Goal: Task Accomplishment & Management: Use online tool/utility

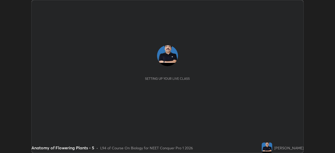
scroll to position [153, 334]
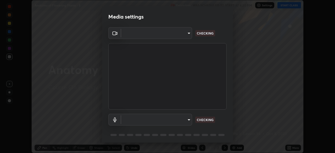
type input "e5f32b9a37d83756d2696e8423a1893a7de7eefef83412cf73fe4da3c4688103"
click at [144, 121] on body "Erase all Anatomy of Flowering Plants - 5 Recording WAS SCHEDULED TO START AT 6…" at bounding box center [167, 76] width 335 height 153
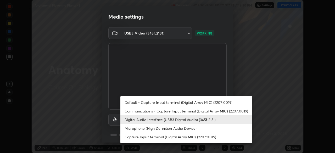
click at [135, 112] on li "Communications - Capture Input terminal (Digital Array MIC) (2207:0019)" at bounding box center [186, 111] width 132 height 9
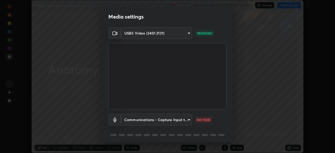
click at [136, 121] on body "Erase all Anatomy of Flowering Plants - 5 Recording WAS SCHEDULED TO START AT 6…" at bounding box center [167, 76] width 335 height 153
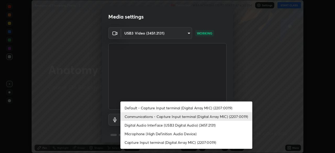
click at [136, 126] on li "Digital Audio Interface (USB3 Digital Audio) (345f:2131)" at bounding box center [186, 125] width 132 height 9
type input "f68c9ba91903ac9ba75504d23ca0c3c26111123a2a7878351e435c492be87537"
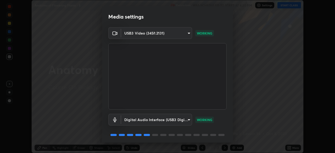
scroll to position [18, 0]
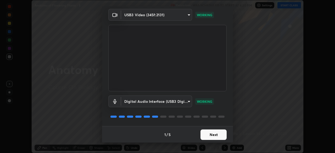
click at [219, 134] on button "Next" at bounding box center [213, 134] width 26 height 10
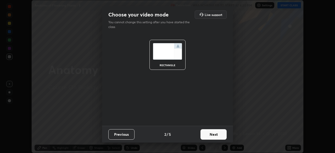
click at [220, 135] on button "Next" at bounding box center [213, 134] width 26 height 10
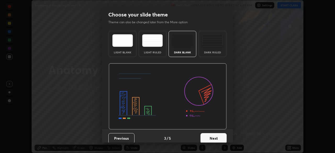
click at [221, 136] on button "Next" at bounding box center [213, 138] width 26 height 10
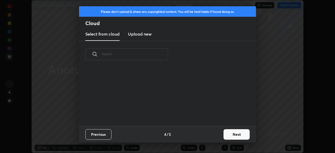
scroll to position [58, 168]
click at [238, 138] on button "Next" at bounding box center [236, 134] width 26 height 10
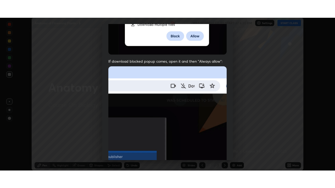
scroll to position [125, 0]
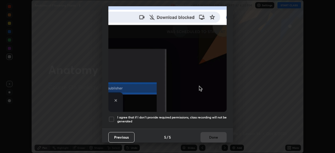
click at [212, 118] on h5 "I agree that if I don't provide required permissions, class recording will not …" at bounding box center [171, 119] width 109 height 8
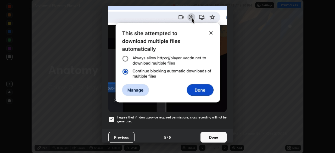
click at [215, 135] on button "Done" at bounding box center [213, 137] width 26 height 10
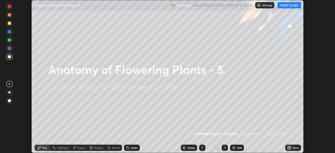
click at [290, 147] on icon at bounding box center [289, 146] width 1 height 1
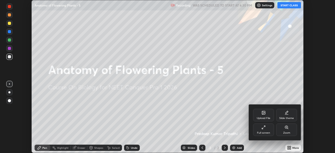
click at [268, 130] on div "Full screen" at bounding box center [263, 129] width 21 height 13
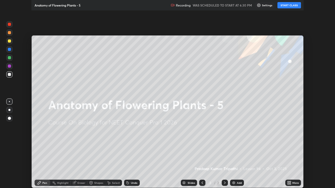
scroll to position [188, 335]
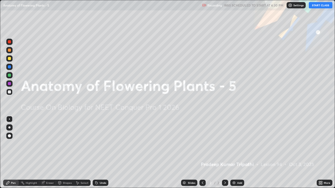
click at [317, 5] on button "START CLASS" at bounding box center [321, 5] width 24 height 6
click at [233, 153] on img at bounding box center [234, 183] width 4 height 4
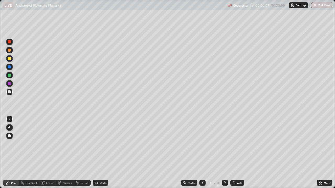
click at [10, 50] on div at bounding box center [9, 50] width 3 height 3
click at [9, 127] on div at bounding box center [9, 128] width 2 height 2
click at [9, 60] on div at bounding box center [9, 58] width 6 height 6
click at [60, 153] on icon at bounding box center [59, 182] width 3 height 3
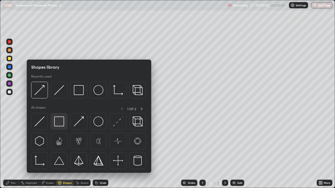
click at [59, 123] on img at bounding box center [59, 122] width 10 height 10
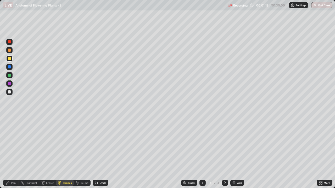
click at [66, 153] on div "Shapes" at bounding box center [67, 183] width 9 height 3
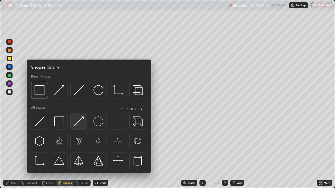
click at [76, 125] on img at bounding box center [79, 122] width 10 height 10
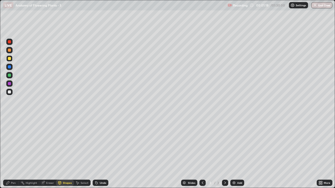
click at [10, 90] on div at bounding box center [9, 92] width 6 height 6
click at [48, 153] on div "Eraser" at bounding box center [50, 183] width 8 height 3
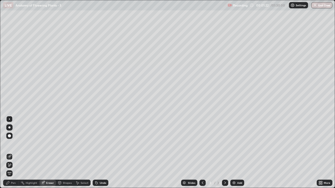
click at [14, 153] on div "Pen" at bounding box center [11, 183] width 16 height 6
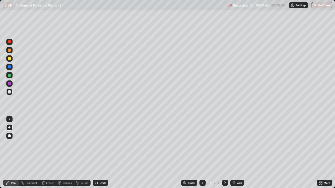
click at [9, 59] on div at bounding box center [9, 58] width 3 height 3
click at [14, 153] on div "Pen" at bounding box center [11, 183] width 16 height 6
click at [9, 92] on div at bounding box center [9, 91] width 3 height 3
click at [65, 153] on div "Shapes" at bounding box center [67, 183] width 9 height 3
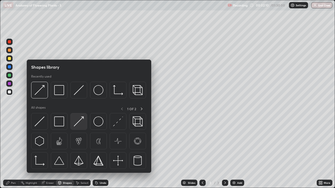
click at [79, 125] on img at bounding box center [79, 122] width 10 height 10
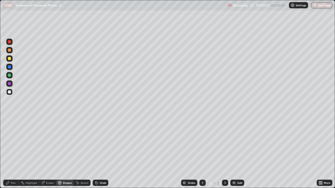
click at [10, 51] on div at bounding box center [9, 50] width 3 height 3
click at [10, 52] on div at bounding box center [9, 50] width 6 height 6
click at [67, 153] on div "Shapes" at bounding box center [67, 183] width 9 height 3
click at [14, 153] on div "Pen" at bounding box center [11, 183] width 16 height 6
click at [10, 92] on div at bounding box center [9, 91] width 3 height 3
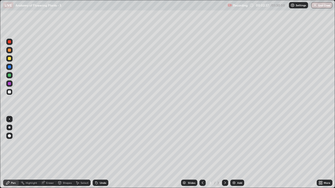
click at [65, 153] on div "Shapes" at bounding box center [67, 183] width 9 height 3
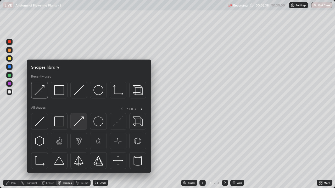
click at [79, 123] on img at bounding box center [79, 122] width 10 height 10
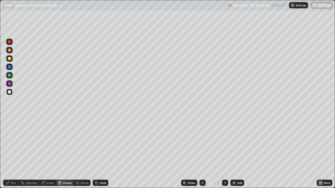
click at [66, 153] on div "Shapes" at bounding box center [67, 183] width 9 height 3
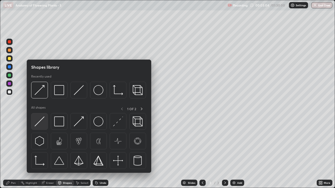
click at [44, 125] on div at bounding box center [39, 121] width 17 height 17
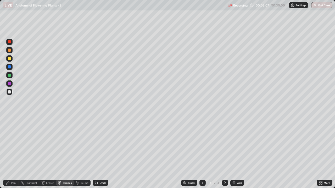
click at [14, 153] on div "Pen" at bounding box center [11, 183] width 16 height 6
click at [10, 60] on div at bounding box center [9, 58] width 3 height 3
click at [65, 153] on div "Shapes" at bounding box center [67, 183] width 9 height 3
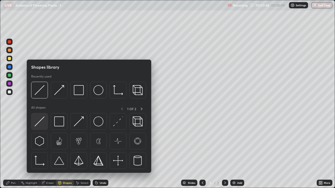
click at [46, 124] on div at bounding box center [39, 121] width 17 height 17
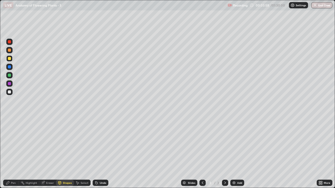
click at [10, 153] on div "Pen" at bounding box center [11, 183] width 16 height 6
click at [66, 153] on div "Shapes" at bounding box center [67, 183] width 9 height 3
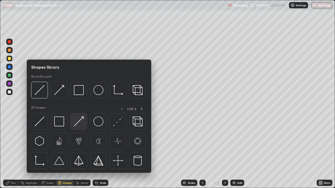
click at [78, 124] on img at bounding box center [79, 122] width 10 height 10
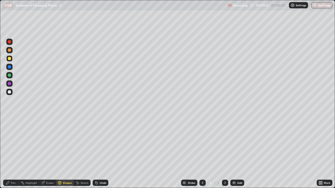
click at [9, 51] on div at bounding box center [9, 50] width 3 height 3
click at [12, 153] on div "Pen" at bounding box center [13, 183] width 5 height 3
click at [10, 61] on div at bounding box center [9, 58] width 6 height 6
click at [10, 93] on div at bounding box center [9, 91] width 3 height 3
click at [66, 153] on div "Shapes" at bounding box center [67, 183] width 9 height 3
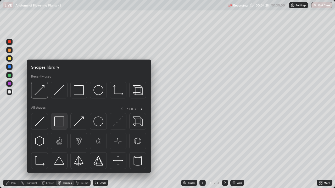
click at [60, 123] on img at bounding box center [59, 122] width 10 height 10
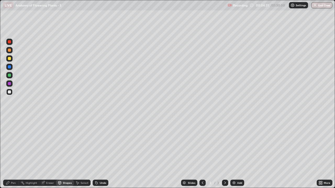
click at [9, 61] on div at bounding box center [9, 58] width 6 height 6
click at [13, 153] on div "Pen" at bounding box center [13, 183] width 5 height 3
click at [12, 93] on div at bounding box center [9, 92] width 6 height 6
click at [14, 153] on div "Pen" at bounding box center [13, 183] width 5 height 3
click at [9, 52] on div at bounding box center [9, 50] width 3 height 3
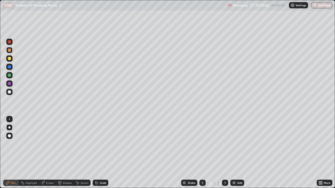
click at [11, 59] on div at bounding box center [9, 58] width 3 height 3
click at [66, 153] on div "Shapes" at bounding box center [67, 183] width 9 height 3
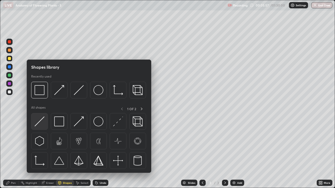
click at [43, 124] on img at bounding box center [40, 122] width 10 height 10
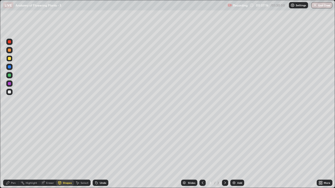
click at [10, 53] on div at bounding box center [9, 50] width 6 height 6
click at [15, 153] on div "Pen" at bounding box center [11, 183] width 16 height 6
click at [9, 60] on div at bounding box center [9, 58] width 6 height 6
click at [63, 153] on div "Shapes" at bounding box center [67, 183] width 9 height 3
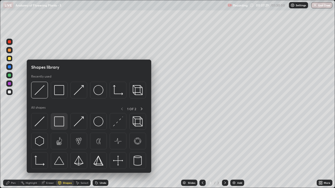
click at [59, 122] on img at bounding box center [59, 122] width 10 height 10
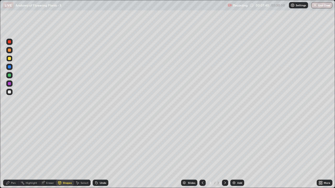
click at [11, 93] on div at bounding box center [9, 92] width 6 height 6
click at [67, 153] on div "Shapes" at bounding box center [67, 183] width 9 height 3
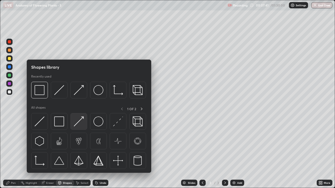
click at [76, 123] on img at bounding box center [79, 122] width 10 height 10
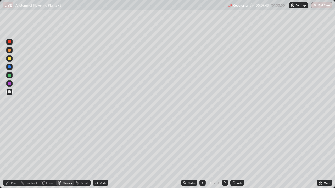
click at [15, 153] on div "Pen" at bounding box center [11, 183] width 16 height 6
click at [9, 84] on div at bounding box center [9, 83] width 3 height 3
click at [13, 153] on div "Pen" at bounding box center [11, 183] width 16 height 6
click at [10, 59] on div at bounding box center [9, 58] width 3 height 3
click at [69, 153] on div "Shapes" at bounding box center [67, 183] width 9 height 3
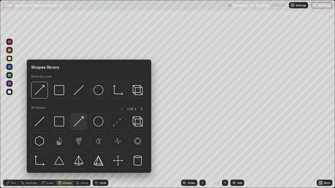
click at [82, 126] on img at bounding box center [79, 122] width 10 height 10
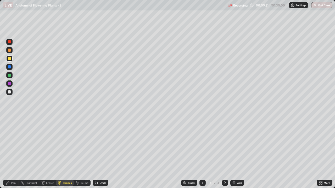
click at [51, 153] on div "Eraser" at bounding box center [47, 183] width 17 height 6
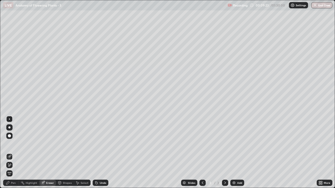
click at [15, 153] on div "Pen" at bounding box center [13, 183] width 5 height 3
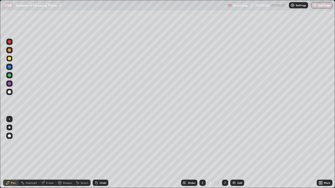
click at [9, 93] on div at bounding box center [9, 91] width 3 height 3
click at [67, 153] on div "Shapes" at bounding box center [67, 183] width 9 height 3
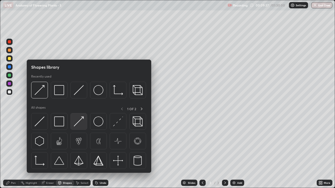
click at [83, 123] on img at bounding box center [79, 122] width 10 height 10
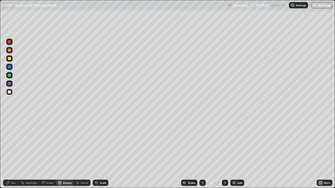
click at [13, 153] on div "Pen" at bounding box center [13, 183] width 5 height 3
click at [9, 60] on div at bounding box center [9, 58] width 6 height 6
click at [65, 153] on div "Shapes" at bounding box center [65, 183] width 18 height 6
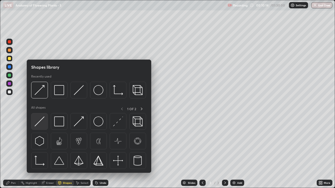
click at [43, 126] on img at bounding box center [40, 122] width 10 height 10
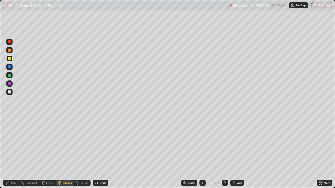
click at [9, 50] on div at bounding box center [9, 50] width 3 height 3
click at [65, 153] on div "Shapes" at bounding box center [67, 183] width 9 height 3
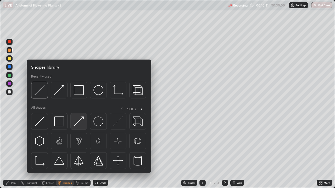
click at [82, 125] on img at bounding box center [79, 122] width 10 height 10
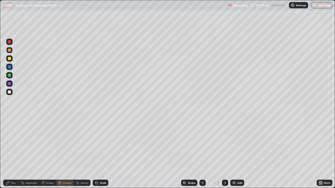
click at [13, 153] on div "Pen" at bounding box center [13, 183] width 5 height 3
click at [48, 153] on div "Eraser" at bounding box center [50, 183] width 8 height 3
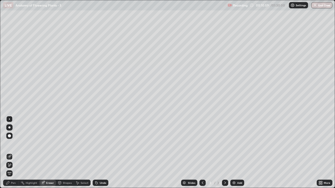
click at [224, 153] on icon at bounding box center [225, 183] width 4 height 4
click at [234, 153] on img at bounding box center [234, 183] width 4 height 4
click at [13, 153] on div "Pen" at bounding box center [13, 183] width 5 height 3
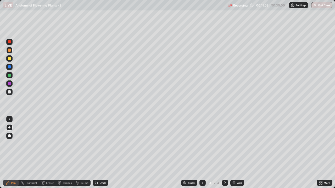
click at [11, 51] on div at bounding box center [9, 50] width 3 height 3
click at [10, 60] on div at bounding box center [9, 58] width 3 height 3
click at [12, 153] on div "Pen" at bounding box center [13, 183] width 5 height 3
click at [10, 93] on div at bounding box center [9, 91] width 3 height 3
click at [65, 153] on div "Shapes" at bounding box center [67, 183] width 9 height 3
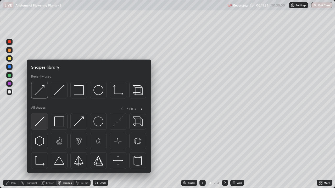
click at [42, 124] on img at bounding box center [40, 122] width 10 height 10
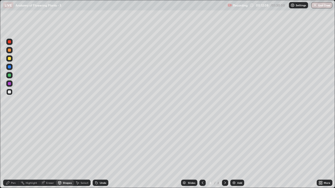
click at [10, 93] on div at bounding box center [9, 91] width 3 height 3
click at [11, 153] on div "Pen" at bounding box center [13, 183] width 5 height 3
click at [10, 58] on div at bounding box center [9, 58] width 3 height 3
click at [16, 153] on div "Pen" at bounding box center [11, 183] width 16 height 6
click at [66, 153] on div "Shapes" at bounding box center [67, 183] width 9 height 3
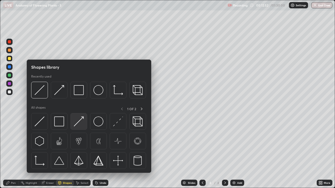
click at [78, 126] on img at bounding box center [79, 122] width 10 height 10
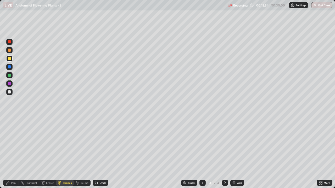
click at [14, 153] on div "Pen" at bounding box center [13, 183] width 5 height 3
click at [9, 93] on div at bounding box center [9, 91] width 3 height 3
click at [14, 153] on div "Pen" at bounding box center [13, 183] width 5 height 3
click at [10, 53] on div at bounding box center [9, 50] width 6 height 6
click at [66, 153] on div "Shapes" at bounding box center [65, 183] width 18 height 6
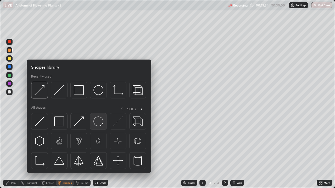
click at [97, 121] on img at bounding box center [98, 122] width 10 height 10
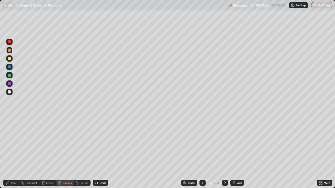
click at [9, 85] on div at bounding box center [9, 83] width 3 height 3
click at [65, 153] on div "Shapes" at bounding box center [67, 183] width 9 height 3
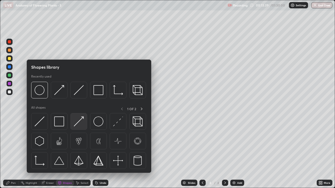
click at [78, 124] on img at bounding box center [79, 122] width 10 height 10
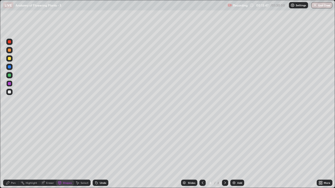
click at [13, 153] on div "Pen" at bounding box center [13, 183] width 5 height 3
click at [65, 153] on div "Shapes" at bounding box center [67, 183] width 9 height 3
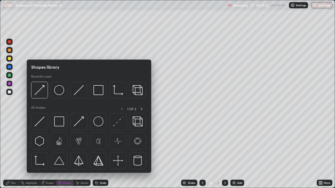
click at [9, 52] on div at bounding box center [9, 50] width 3 height 3
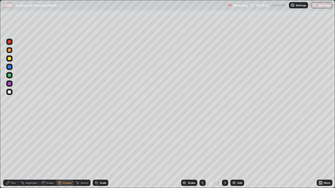
click at [11, 153] on div "Pen" at bounding box center [11, 183] width 16 height 6
click at [8, 59] on div at bounding box center [9, 58] width 3 height 3
click at [15, 153] on div "Pen" at bounding box center [13, 183] width 5 height 3
click at [9, 93] on div at bounding box center [9, 91] width 3 height 3
click at [10, 51] on div at bounding box center [9, 50] width 3 height 3
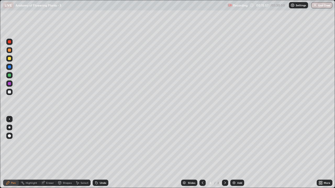
click at [14, 153] on div "Pen" at bounding box center [13, 183] width 5 height 3
click at [10, 60] on div at bounding box center [9, 58] width 3 height 3
click at [63, 153] on div "Shapes" at bounding box center [67, 183] width 9 height 3
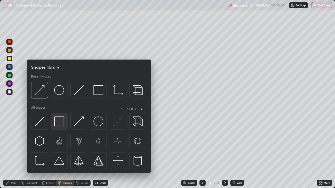
click at [60, 122] on img at bounding box center [59, 122] width 10 height 10
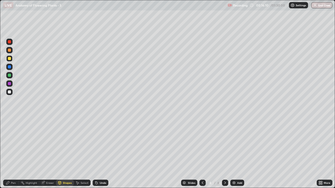
click at [63, 153] on div "Shapes" at bounding box center [67, 183] width 9 height 3
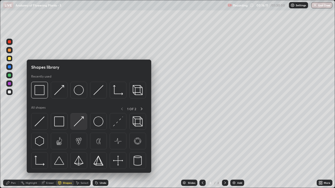
click at [79, 123] on img at bounding box center [79, 122] width 10 height 10
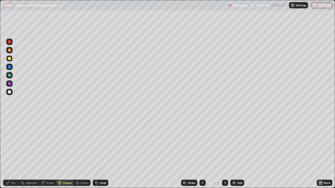
click at [14, 153] on div "Pen" at bounding box center [13, 183] width 5 height 3
click at [66, 153] on div "Shapes" at bounding box center [67, 183] width 9 height 3
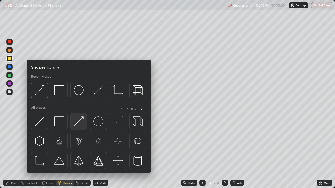
click at [79, 123] on img at bounding box center [79, 122] width 10 height 10
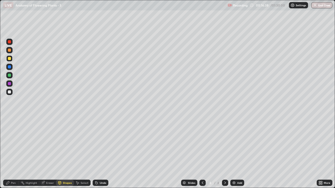
click at [15, 153] on div "Pen" at bounding box center [13, 183] width 5 height 3
click at [10, 59] on div at bounding box center [9, 58] width 3 height 3
click at [51, 153] on div "Eraser" at bounding box center [50, 183] width 8 height 3
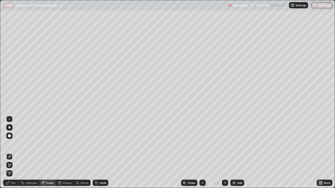
click at [13, 153] on div "Pen" at bounding box center [13, 183] width 5 height 3
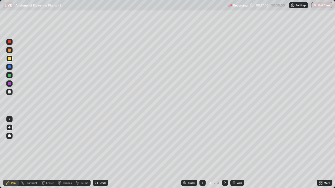
click at [9, 92] on div at bounding box center [9, 91] width 3 height 3
click at [10, 85] on div at bounding box center [9, 83] width 3 height 3
click at [12, 153] on div "Pen" at bounding box center [13, 183] width 5 height 3
click at [13, 153] on div "Pen" at bounding box center [13, 183] width 5 height 3
click at [9, 92] on div at bounding box center [9, 91] width 3 height 3
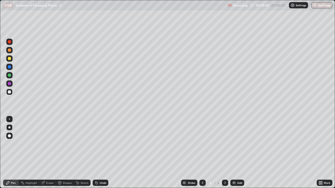
click at [12, 59] on div at bounding box center [9, 58] width 6 height 6
click at [66, 153] on div "Shapes" at bounding box center [67, 183] width 9 height 3
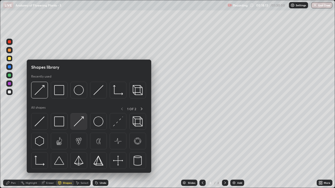
click at [82, 125] on img at bounding box center [79, 122] width 10 height 10
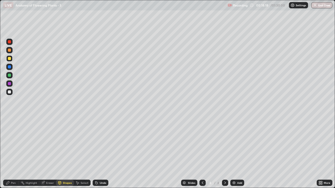
click at [13, 153] on div "Pen" at bounding box center [13, 183] width 5 height 3
click at [51, 153] on div "Eraser" at bounding box center [50, 183] width 8 height 3
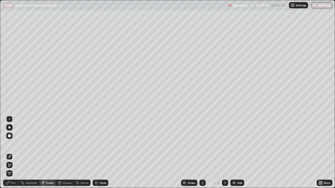
click at [13, 153] on div "Pen" at bounding box center [13, 183] width 5 height 3
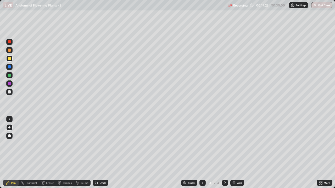
click at [9, 92] on div at bounding box center [9, 91] width 3 height 3
click at [67, 153] on div "Shapes" at bounding box center [67, 183] width 9 height 3
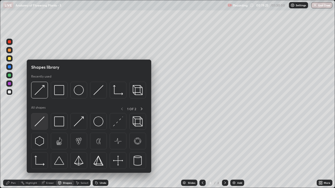
click at [42, 126] on img at bounding box center [40, 122] width 10 height 10
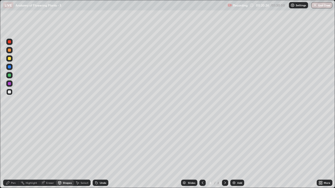
click at [224, 153] on icon at bounding box center [225, 183] width 4 height 4
click at [225, 153] on icon at bounding box center [225, 183] width 4 height 4
click at [234, 153] on img at bounding box center [234, 183] width 4 height 4
click at [9, 51] on div at bounding box center [9, 50] width 3 height 3
click at [11, 153] on div "Pen" at bounding box center [13, 183] width 5 height 3
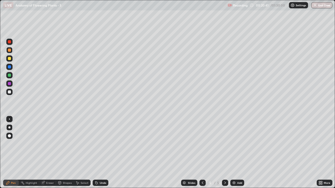
click at [10, 60] on div at bounding box center [9, 58] width 3 height 3
click at [10, 51] on div at bounding box center [9, 50] width 3 height 3
click at [48, 153] on div "Eraser" at bounding box center [47, 183] width 17 height 6
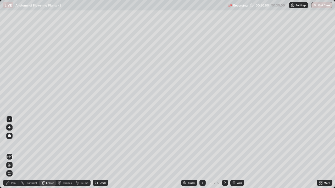
click at [12, 153] on div at bounding box center [9, 165] width 6 height 6
click at [64, 153] on div "Shapes" at bounding box center [67, 183] width 9 height 3
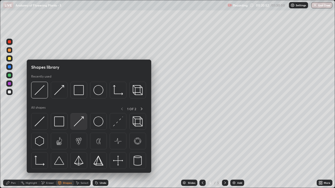
click at [79, 125] on img at bounding box center [79, 122] width 10 height 10
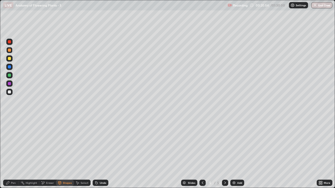
click at [65, 153] on div "Shapes" at bounding box center [67, 183] width 9 height 3
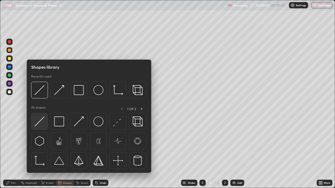
click at [42, 123] on img at bounding box center [40, 122] width 10 height 10
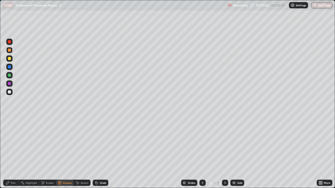
click at [13, 153] on div "Pen" at bounding box center [13, 183] width 5 height 3
click at [12, 60] on div at bounding box center [9, 58] width 6 height 6
click at [68, 153] on div "Shapes" at bounding box center [67, 183] width 9 height 3
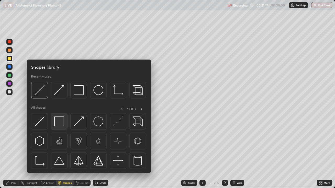
click at [60, 122] on img at bounding box center [59, 122] width 10 height 10
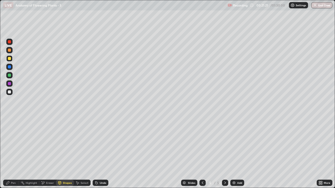
click at [14, 153] on div "Pen" at bounding box center [13, 183] width 5 height 3
click at [10, 92] on div at bounding box center [9, 91] width 3 height 3
click at [65, 153] on div "Shapes" at bounding box center [67, 183] width 9 height 3
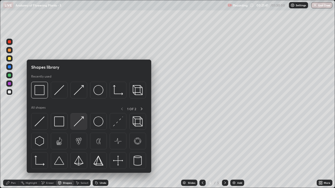
click at [78, 124] on img at bounding box center [79, 122] width 10 height 10
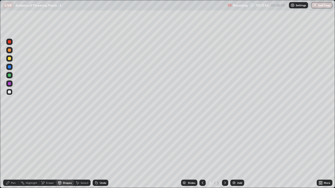
click at [10, 59] on div at bounding box center [9, 58] width 3 height 3
click at [47, 153] on div "Eraser" at bounding box center [50, 183] width 8 height 3
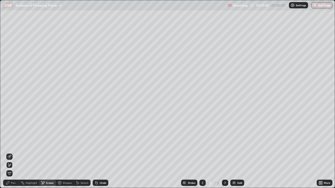
click at [13, 153] on div "Pen" at bounding box center [11, 183] width 16 height 6
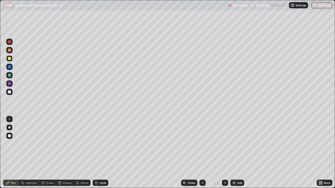
click at [10, 93] on div at bounding box center [9, 91] width 3 height 3
click at [69, 153] on div "Shapes" at bounding box center [67, 183] width 9 height 3
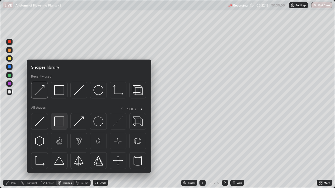
click at [62, 124] on img at bounding box center [59, 122] width 10 height 10
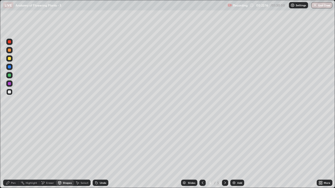
click at [63, 153] on div "Shapes" at bounding box center [67, 183] width 9 height 3
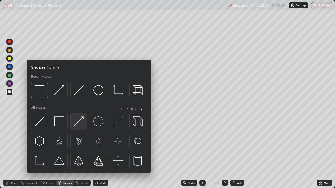
click at [78, 125] on img at bounding box center [79, 122] width 10 height 10
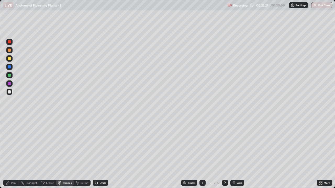
click at [10, 153] on div "Pen" at bounding box center [11, 183] width 16 height 6
click at [9, 59] on div at bounding box center [9, 58] width 3 height 3
click at [9, 50] on div at bounding box center [9, 50] width 3 height 3
click at [12, 59] on div at bounding box center [9, 58] width 6 height 6
click at [14, 153] on div "Pen" at bounding box center [13, 183] width 5 height 3
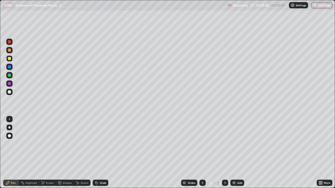
click at [10, 94] on div at bounding box center [9, 92] width 6 height 6
click at [10, 50] on div at bounding box center [9, 50] width 3 height 3
click at [15, 153] on div "Pen" at bounding box center [13, 183] width 5 height 3
click at [10, 59] on div at bounding box center [9, 58] width 3 height 3
click at [9, 52] on div at bounding box center [9, 50] width 3 height 3
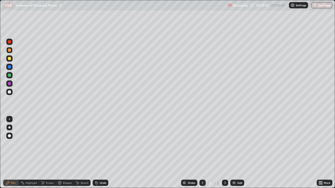
click at [63, 153] on div "Shapes" at bounding box center [67, 183] width 9 height 3
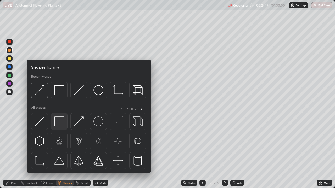
click at [58, 122] on img at bounding box center [59, 122] width 10 height 10
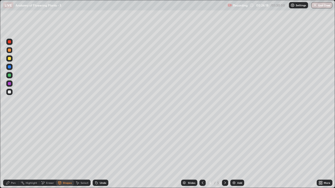
click at [65, 153] on div "Shapes" at bounding box center [67, 183] width 9 height 3
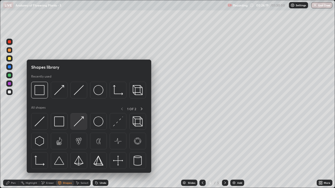
click at [77, 124] on img at bounding box center [79, 122] width 10 height 10
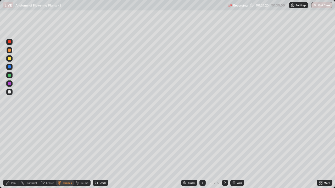
click at [14, 153] on div "Pen" at bounding box center [11, 183] width 16 height 6
click at [13, 153] on div "Pen" at bounding box center [13, 183] width 5 height 3
click at [9, 93] on div at bounding box center [9, 91] width 3 height 3
click at [9, 84] on div at bounding box center [9, 83] width 3 height 3
click at [13, 153] on div "Pen" at bounding box center [11, 183] width 16 height 6
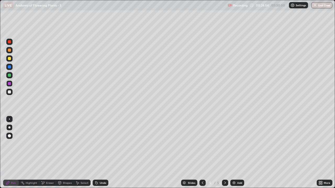
click at [9, 50] on div at bounding box center [9, 50] width 3 height 3
click at [8, 60] on div at bounding box center [9, 58] width 3 height 3
click at [63, 153] on div "Shapes" at bounding box center [67, 183] width 9 height 3
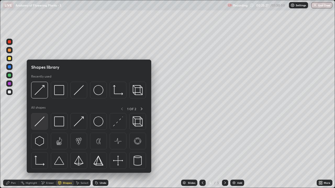
click at [43, 125] on img at bounding box center [40, 122] width 10 height 10
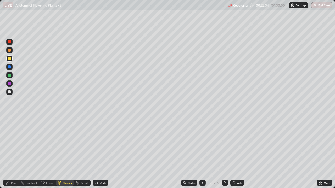
click at [64, 153] on div "Shapes" at bounding box center [67, 183] width 9 height 3
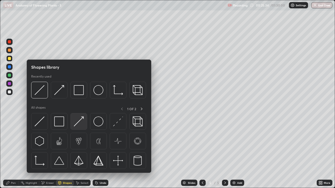
click at [80, 123] on img at bounding box center [79, 122] width 10 height 10
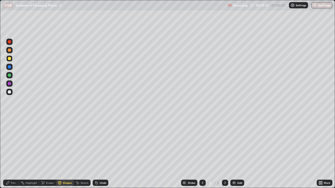
click at [13, 153] on div "Pen" at bounding box center [13, 183] width 5 height 3
click at [223, 153] on icon at bounding box center [225, 183] width 4 height 4
click at [233, 153] on img at bounding box center [234, 183] width 4 height 4
click at [12, 153] on div "Pen" at bounding box center [13, 183] width 5 height 3
click at [11, 51] on div at bounding box center [9, 50] width 3 height 3
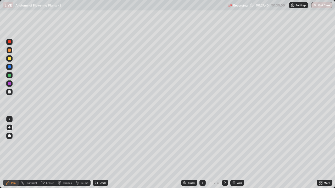
click at [10, 59] on div at bounding box center [9, 58] width 3 height 3
click at [63, 153] on div "Shapes" at bounding box center [67, 183] width 9 height 3
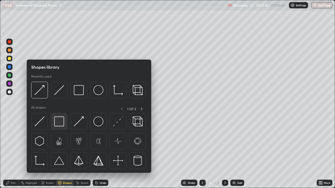
click at [59, 124] on img at bounding box center [59, 122] width 10 height 10
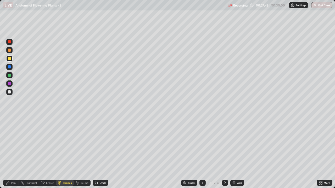
click at [65, 153] on div "Shapes" at bounding box center [65, 183] width 18 height 6
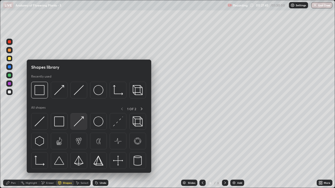
click at [79, 124] on img at bounding box center [79, 122] width 10 height 10
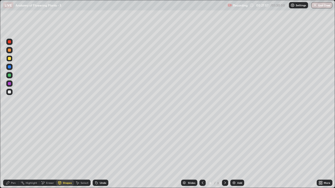
click at [10, 92] on div at bounding box center [9, 91] width 3 height 3
click at [11, 153] on div "Pen" at bounding box center [13, 183] width 5 height 3
click at [50, 153] on div "Eraser" at bounding box center [50, 183] width 8 height 3
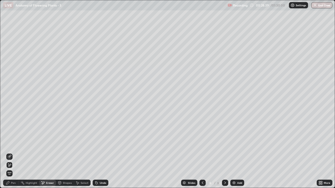
click at [15, 153] on div "Pen" at bounding box center [13, 183] width 5 height 3
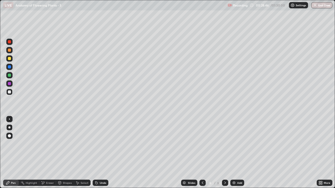
click at [49, 153] on div "Eraser" at bounding box center [50, 183] width 8 height 3
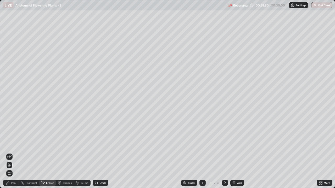
click at [13, 153] on div "Pen" at bounding box center [13, 183] width 5 height 3
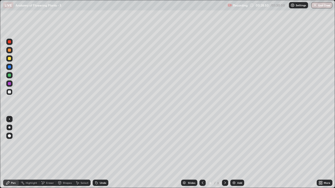
click at [15, 153] on div "Pen" at bounding box center [13, 183] width 5 height 3
click at [9, 59] on div at bounding box center [9, 58] width 3 height 3
click at [10, 93] on div at bounding box center [9, 91] width 3 height 3
click at [9, 59] on div at bounding box center [9, 58] width 3 height 3
click at [10, 92] on div at bounding box center [9, 91] width 3 height 3
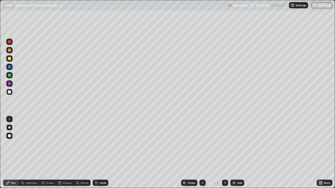
click at [48, 153] on div "Eraser" at bounding box center [50, 183] width 8 height 3
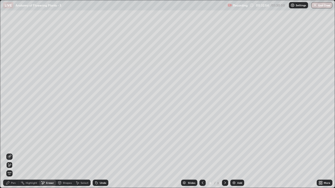
click at [9, 153] on icon at bounding box center [9, 157] width 4 height 4
click at [13, 153] on div "Pen" at bounding box center [13, 183] width 5 height 3
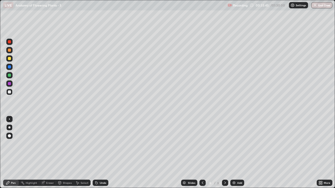
click at [9, 93] on div at bounding box center [9, 91] width 3 height 3
click at [13, 153] on div "Pen" at bounding box center [13, 183] width 5 height 3
click at [9, 119] on div at bounding box center [9, 119] width 1 height 1
click at [9, 50] on div at bounding box center [9, 50] width 3 height 3
click at [64, 153] on div "Shapes" at bounding box center [67, 183] width 9 height 3
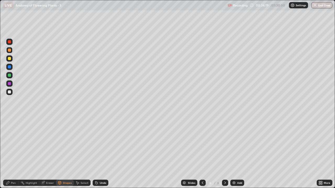
click at [47, 153] on div "Eraser" at bounding box center [50, 183] width 8 height 3
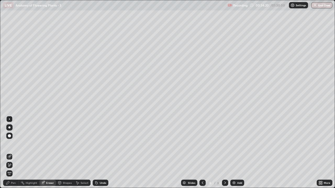
click at [10, 153] on icon at bounding box center [9, 157] width 4 height 4
click at [15, 153] on div "Pen" at bounding box center [13, 183] width 5 height 3
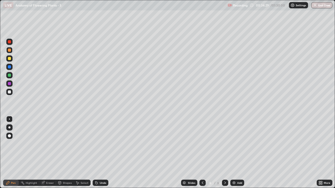
click at [9, 92] on div at bounding box center [9, 91] width 3 height 3
click at [11, 60] on div at bounding box center [9, 58] width 6 height 6
click at [9, 76] on div at bounding box center [9, 75] width 3 height 3
click at [12, 153] on div "Pen" at bounding box center [13, 183] width 5 height 3
click at [10, 74] on div at bounding box center [9, 75] width 3 height 3
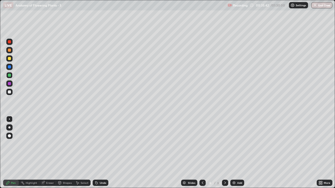
click at [9, 128] on div at bounding box center [9, 128] width 2 height 2
click at [66, 153] on div "Shapes" at bounding box center [67, 183] width 9 height 3
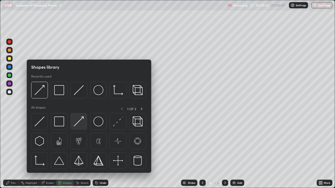
click at [83, 124] on img at bounding box center [79, 122] width 10 height 10
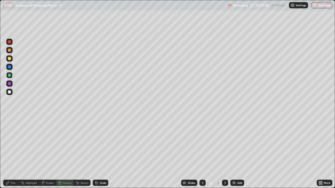
click at [13, 153] on div "Pen" at bounding box center [13, 183] width 5 height 3
click at [49, 153] on div "Eraser" at bounding box center [50, 183] width 8 height 3
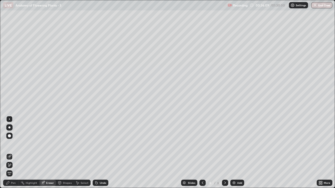
click at [14, 153] on div "Pen" at bounding box center [13, 183] width 5 height 3
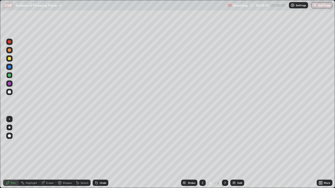
click at [12, 93] on div at bounding box center [9, 92] width 6 height 6
click at [66, 153] on div "Shapes" at bounding box center [67, 183] width 9 height 3
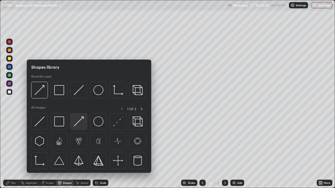
click at [81, 124] on img at bounding box center [79, 122] width 10 height 10
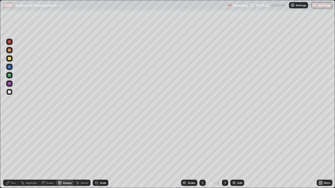
click at [65, 153] on div "Shapes" at bounding box center [67, 183] width 9 height 3
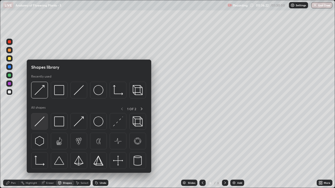
click at [44, 124] on img at bounding box center [40, 122] width 10 height 10
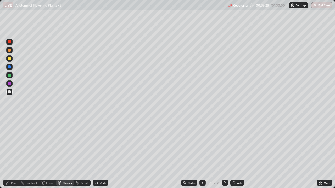
click at [13, 153] on div "Pen" at bounding box center [13, 183] width 5 height 3
click at [11, 93] on div at bounding box center [9, 91] width 3 height 3
click at [67, 153] on div "Shapes" at bounding box center [65, 183] width 18 height 6
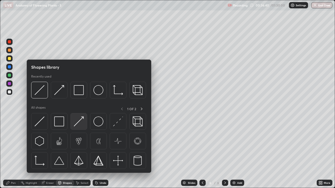
click at [81, 124] on img at bounding box center [79, 122] width 10 height 10
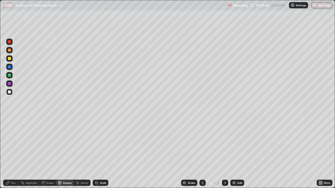
click at [13, 153] on div "Pen" at bounding box center [13, 183] width 5 height 3
click at [10, 59] on div at bounding box center [9, 58] width 3 height 3
click at [66, 153] on div "Shapes" at bounding box center [67, 183] width 9 height 3
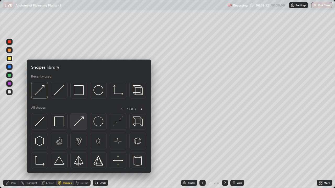
click at [79, 124] on img at bounding box center [79, 122] width 10 height 10
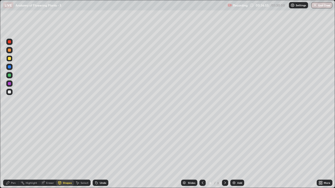
click at [13, 153] on div "Pen" at bounding box center [13, 183] width 5 height 3
click at [9, 92] on div at bounding box center [9, 91] width 3 height 3
click at [67, 153] on div "Shapes" at bounding box center [67, 183] width 9 height 3
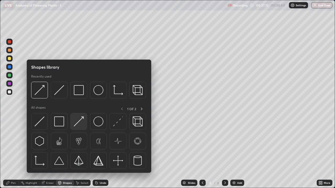
click at [78, 124] on img at bounding box center [79, 122] width 10 height 10
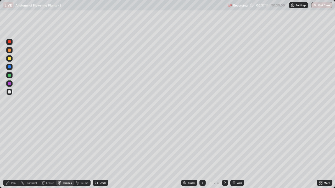
click at [13, 153] on div "Pen" at bounding box center [13, 183] width 5 height 3
click at [11, 73] on div at bounding box center [9, 75] width 6 height 6
click at [67, 153] on div "Shapes" at bounding box center [67, 183] width 9 height 3
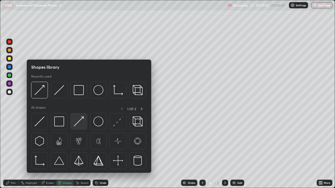
click at [82, 124] on img at bounding box center [79, 122] width 10 height 10
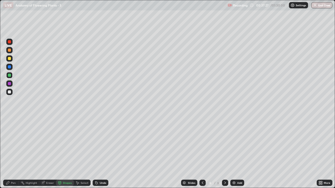
click at [14, 153] on div "Pen" at bounding box center [13, 183] width 5 height 3
click at [9, 92] on div at bounding box center [9, 91] width 3 height 3
click at [54, 153] on div "Eraser" at bounding box center [47, 183] width 17 height 6
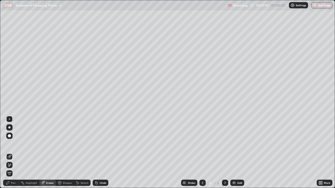
click at [66, 153] on div "Shapes" at bounding box center [67, 183] width 9 height 3
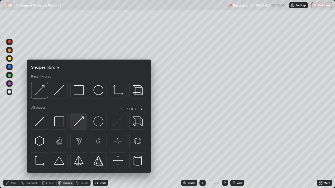
click at [79, 124] on img at bounding box center [79, 122] width 10 height 10
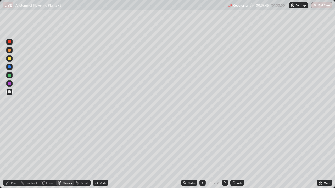
click at [15, 153] on div "Pen" at bounding box center [13, 183] width 5 height 3
click at [9, 42] on div at bounding box center [9, 41] width 3 height 3
click at [10, 121] on div at bounding box center [9, 119] width 6 height 6
click at [64, 153] on div "Shapes" at bounding box center [67, 183] width 9 height 3
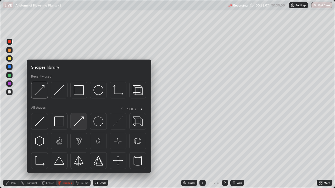
click at [78, 126] on img at bounding box center [79, 122] width 10 height 10
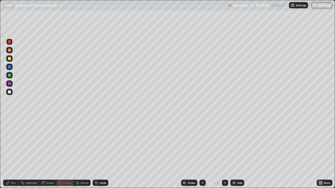
click at [9, 51] on div at bounding box center [9, 50] width 3 height 3
click at [12, 153] on div "Pen" at bounding box center [13, 183] width 5 height 3
click at [49, 153] on div "Eraser" at bounding box center [50, 183] width 8 height 3
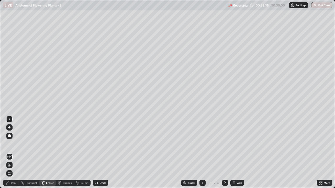
click at [11, 153] on icon at bounding box center [9, 165] width 3 height 3
click at [48, 153] on div "Eraser" at bounding box center [50, 183] width 8 height 3
click at [12, 153] on div "Pen" at bounding box center [13, 183] width 5 height 3
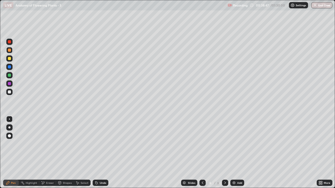
click at [50, 153] on div "Eraser" at bounding box center [50, 183] width 8 height 3
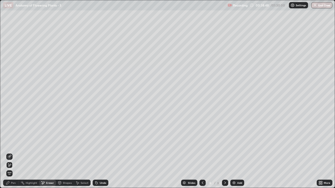
click at [11, 153] on icon at bounding box center [9, 165] width 4 height 4
click at [13, 153] on div "Pen" at bounding box center [13, 183] width 5 height 3
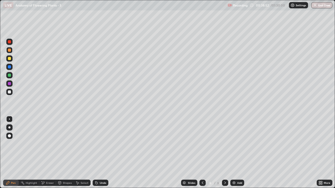
click at [9, 127] on div at bounding box center [9, 128] width 2 height 2
click at [66, 153] on div "Shapes" at bounding box center [67, 183] width 9 height 3
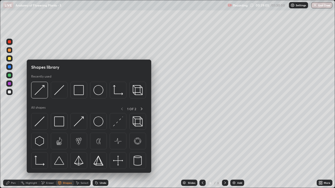
click at [13, 153] on div "Pen" at bounding box center [13, 183] width 5 height 3
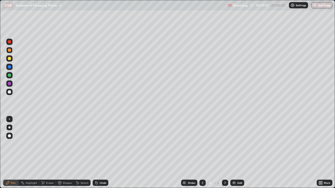
click at [10, 92] on div at bounding box center [9, 91] width 3 height 3
click at [11, 93] on div at bounding box center [9, 92] width 6 height 6
click at [68, 153] on div "Shapes" at bounding box center [67, 183] width 9 height 3
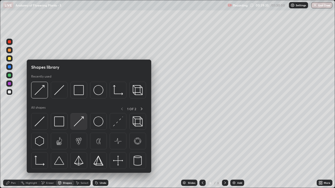
click at [81, 124] on img at bounding box center [79, 122] width 10 height 10
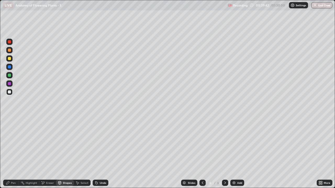
click at [14, 153] on div "Pen" at bounding box center [13, 183] width 5 height 3
click at [10, 92] on div at bounding box center [9, 91] width 3 height 3
click at [68, 153] on div "Shapes" at bounding box center [67, 183] width 9 height 3
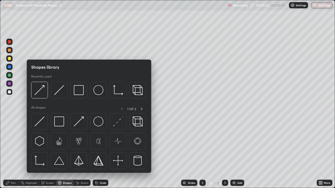
click at [13, 153] on div "Pen" at bounding box center [13, 183] width 5 height 3
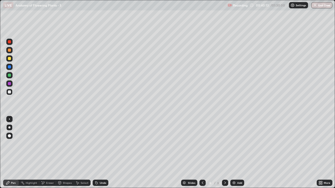
click at [9, 119] on div at bounding box center [9, 119] width 1 height 1
click at [62, 153] on div "Shapes" at bounding box center [65, 183] width 18 height 6
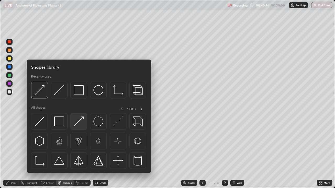
click at [77, 126] on img at bounding box center [79, 122] width 10 height 10
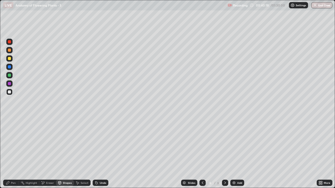
click at [12, 153] on div "Pen" at bounding box center [13, 183] width 5 height 3
click at [65, 153] on div "Shapes" at bounding box center [67, 183] width 9 height 3
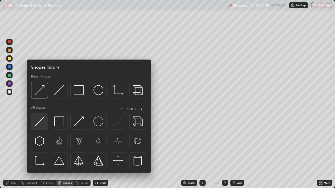
click at [41, 126] on img at bounding box center [40, 122] width 10 height 10
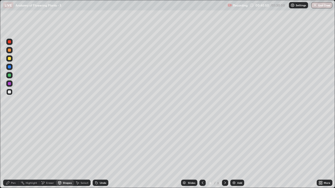
click at [12, 153] on div "Pen" at bounding box center [13, 183] width 5 height 3
click at [15, 153] on div "Pen" at bounding box center [13, 183] width 5 height 3
click at [12, 126] on div at bounding box center [9, 127] width 6 height 6
click at [12, 153] on div "Pen" at bounding box center [13, 183] width 5 height 3
click at [10, 93] on div at bounding box center [9, 91] width 3 height 3
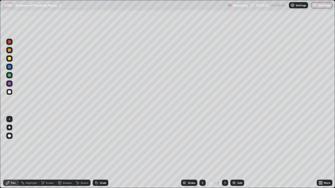
click at [10, 59] on div at bounding box center [9, 58] width 3 height 3
click at [9, 84] on div at bounding box center [9, 83] width 3 height 3
click at [15, 153] on div "Pen" at bounding box center [13, 183] width 5 height 3
click at [63, 153] on div "Shapes" at bounding box center [67, 183] width 9 height 3
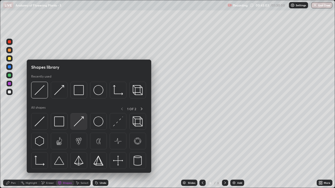
click at [77, 125] on img at bounding box center [79, 122] width 10 height 10
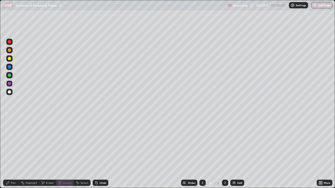
click at [12, 153] on div "Pen" at bounding box center [13, 183] width 5 height 3
click at [9, 93] on div at bounding box center [9, 91] width 3 height 3
click at [48, 153] on div "Eraser" at bounding box center [50, 183] width 8 height 3
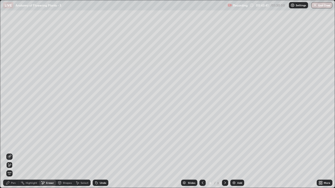
click at [10, 153] on icon at bounding box center [9, 165] width 4 height 4
click at [13, 153] on div "Pen" at bounding box center [13, 183] width 5 height 3
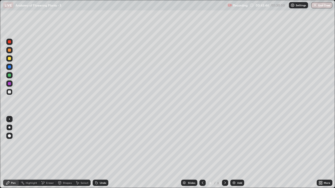
click at [9, 93] on div at bounding box center [9, 91] width 3 height 3
click at [10, 60] on div at bounding box center [9, 58] width 3 height 3
click at [9, 92] on div at bounding box center [9, 91] width 3 height 3
click at [9, 60] on div at bounding box center [9, 58] width 3 height 3
click at [81, 153] on div "Select" at bounding box center [85, 183] width 8 height 3
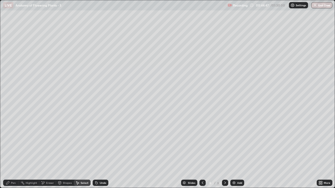
click at [65, 153] on div "Shapes" at bounding box center [67, 183] width 9 height 3
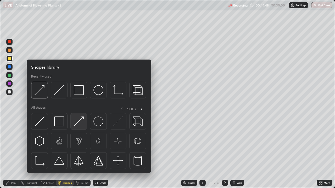
click at [79, 123] on img at bounding box center [79, 122] width 10 height 10
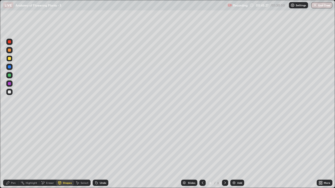
click at [10, 93] on div at bounding box center [9, 91] width 3 height 3
click at [48, 153] on div "Eraser" at bounding box center [47, 183] width 17 height 6
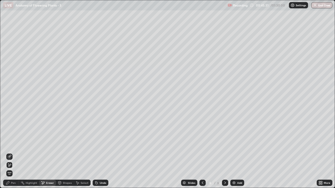
click at [14, 153] on div "Pen" at bounding box center [13, 183] width 5 height 3
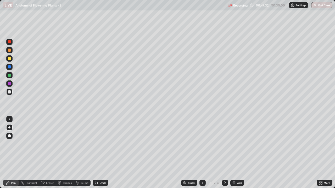
click at [10, 59] on div at bounding box center [9, 58] width 3 height 3
click at [49, 153] on div "Eraser" at bounding box center [50, 183] width 8 height 3
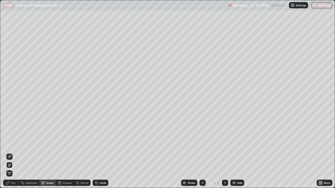
click at [49, 153] on div "Eraser" at bounding box center [50, 183] width 8 height 3
click at [65, 153] on div "Shapes" at bounding box center [67, 183] width 9 height 3
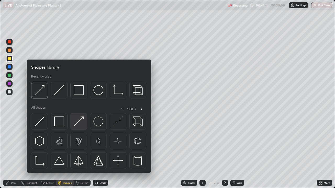
click at [82, 121] on img at bounding box center [79, 122] width 10 height 10
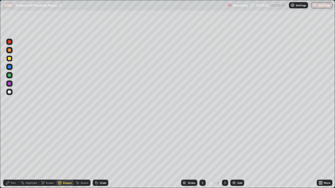
click at [10, 59] on div at bounding box center [9, 58] width 3 height 3
click at [12, 153] on div "Pen" at bounding box center [11, 183] width 16 height 6
click at [65, 153] on div "Shapes" at bounding box center [65, 183] width 18 height 6
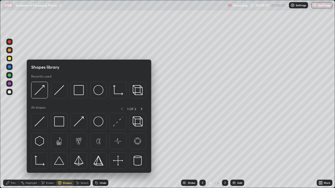
click at [49, 153] on div "Eraser" at bounding box center [50, 183] width 8 height 3
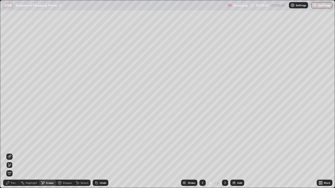
click at [12, 153] on div "Pen" at bounding box center [13, 183] width 5 height 3
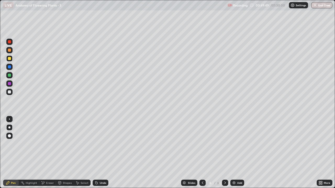
click at [10, 93] on div at bounding box center [9, 91] width 3 height 3
click at [12, 58] on div at bounding box center [9, 58] width 6 height 6
click at [50, 153] on div "Eraser" at bounding box center [50, 183] width 8 height 3
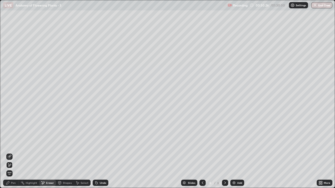
click at [12, 153] on div "Pen" at bounding box center [11, 183] width 16 height 6
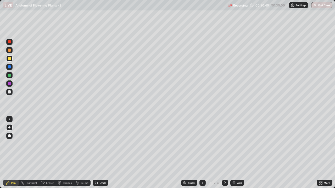
click at [10, 93] on div at bounding box center [9, 91] width 3 height 3
click at [12, 153] on div "Pen" at bounding box center [13, 183] width 5 height 3
click at [50, 153] on div "Eraser" at bounding box center [47, 183] width 17 height 6
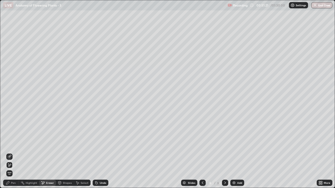
click at [12, 153] on div "Pen" at bounding box center [13, 183] width 5 height 3
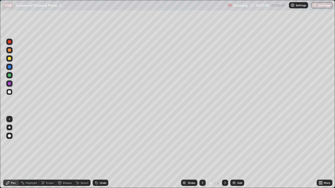
click at [49, 153] on div "Eraser" at bounding box center [50, 183] width 8 height 3
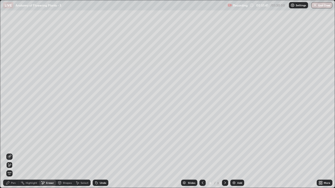
click at [11, 153] on div "Pen" at bounding box center [13, 183] width 5 height 3
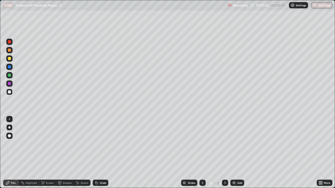
click at [10, 61] on div at bounding box center [9, 58] width 6 height 6
click at [65, 153] on div "Shapes" at bounding box center [67, 183] width 9 height 3
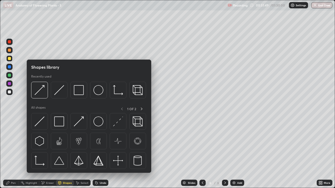
click at [46, 153] on div "Eraser" at bounding box center [50, 183] width 8 height 3
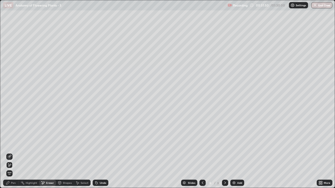
click at [13, 153] on div "Pen" at bounding box center [13, 183] width 5 height 3
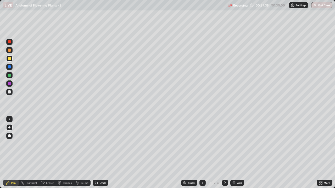
click at [225, 153] on icon at bounding box center [225, 183] width 4 height 4
click at [234, 153] on img at bounding box center [234, 183] width 4 height 4
click at [9, 59] on div at bounding box center [9, 58] width 3 height 3
click at [65, 153] on div "Shapes" at bounding box center [67, 183] width 9 height 3
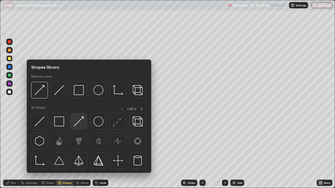
click at [80, 124] on img at bounding box center [79, 122] width 10 height 10
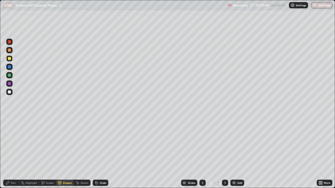
click at [15, 153] on div "Pen" at bounding box center [13, 183] width 5 height 3
click at [13, 153] on div "Pen" at bounding box center [13, 183] width 5 height 3
click at [10, 59] on div at bounding box center [9, 58] width 3 height 3
click at [8, 53] on div at bounding box center [9, 50] width 6 height 6
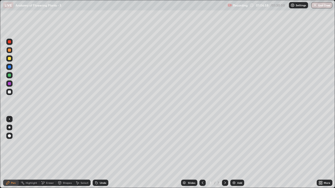
click at [12, 86] on div at bounding box center [9, 84] width 6 height 6
click at [14, 153] on div "Pen" at bounding box center [13, 183] width 5 height 3
click at [10, 58] on div at bounding box center [9, 58] width 3 height 3
click at [9, 83] on div at bounding box center [9, 83] width 3 height 3
click at [10, 92] on div at bounding box center [9, 91] width 3 height 3
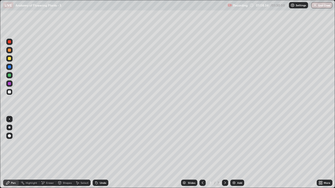
click at [9, 75] on div at bounding box center [9, 75] width 3 height 3
click at [61, 153] on icon at bounding box center [60, 183] width 4 height 4
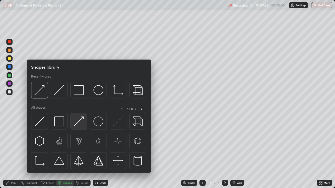
click at [79, 124] on img at bounding box center [79, 122] width 10 height 10
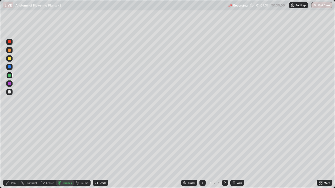
click at [13, 153] on div "Pen" at bounding box center [13, 183] width 5 height 3
click at [9, 59] on div at bounding box center [9, 58] width 3 height 3
click at [9, 93] on div at bounding box center [9, 91] width 3 height 3
click at [10, 93] on div at bounding box center [9, 91] width 3 height 3
click at [9, 50] on div at bounding box center [9, 50] width 3 height 3
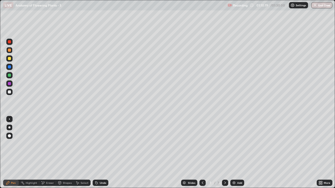
click at [11, 153] on div "Pen" at bounding box center [13, 183] width 5 height 3
click at [49, 153] on div "Eraser" at bounding box center [50, 183] width 8 height 3
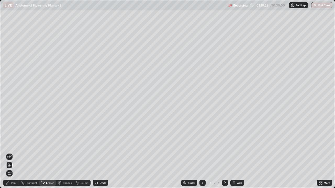
click at [12, 153] on div "Pen" at bounding box center [13, 183] width 5 height 3
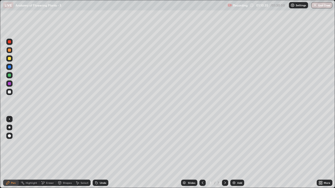
click at [10, 93] on div at bounding box center [9, 91] width 3 height 3
click at [16, 153] on div "Pen" at bounding box center [11, 183] width 16 height 6
click at [64, 153] on div "Shapes" at bounding box center [65, 183] width 18 height 6
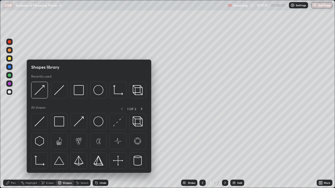
click at [10, 51] on div at bounding box center [9, 50] width 3 height 3
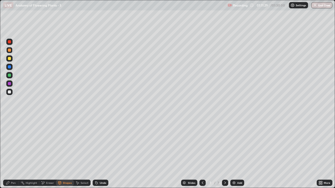
click at [48, 153] on div "Eraser" at bounding box center [50, 183] width 8 height 3
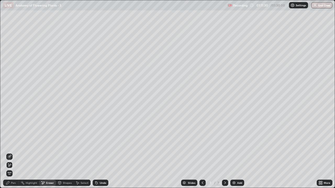
click at [15, 153] on div "Pen" at bounding box center [11, 183] width 16 height 6
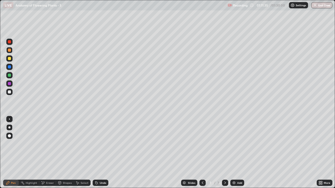
click at [10, 59] on div at bounding box center [9, 58] width 3 height 3
click at [10, 83] on div at bounding box center [9, 83] width 3 height 3
click at [49, 153] on div "Eraser" at bounding box center [50, 183] width 8 height 3
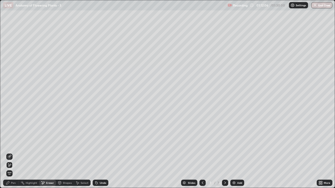
click at [12, 153] on div "Pen" at bounding box center [13, 183] width 5 height 3
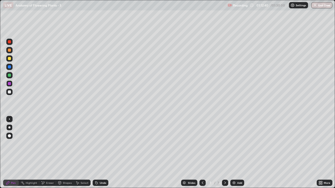
click at [9, 61] on div at bounding box center [9, 58] width 6 height 6
click at [66, 153] on div "Shapes" at bounding box center [67, 183] width 9 height 3
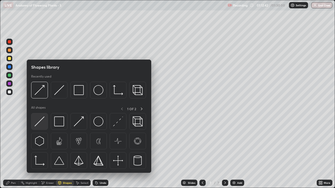
click at [42, 123] on img at bounding box center [40, 122] width 10 height 10
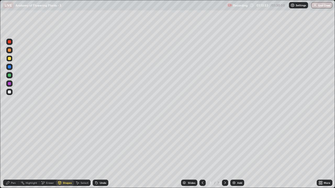
click at [50, 153] on div "Eraser" at bounding box center [50, 183] width 8 height 3
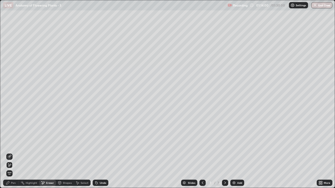
click at [13, 153] on div "Pen" at bounding box center [13, 183] width 5 height 3
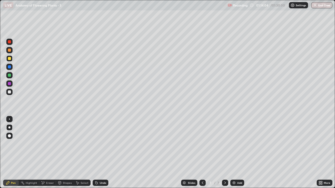
click at [10, 93] on div at bounding box center [9, 91] width 3 height 3
click at [225, 153] on icon at bounding box center [225, 183] width 4 height 4
click at [234, 153] on img at bounding box center [234, 183] width 4 height 4
click at [9, 51] on div at bounding box center [9, 50] width 3 height 3
click at [10, 60] on div at bounding box center [9, 58] width 3 height 3
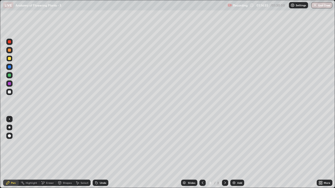
click at [66, 153] on div "Shapes" at bounding box center [65, 183] width 18 height 6
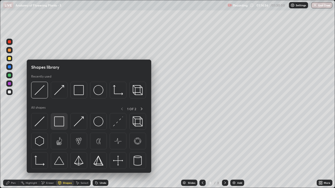
click at [58, 123] on img at bounding box center [59, 122] width 10 height 10
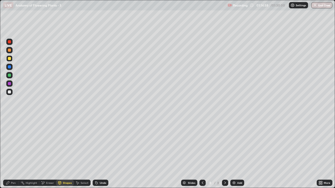
click at [65, 153] on div "Shapes" at bounding box center [65, 183] width 18 height 6
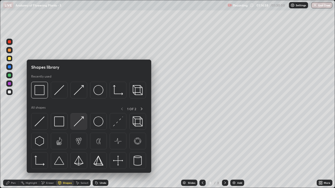
click at [81, 124] on img at bounding box center [79, 122] width 10 height 10
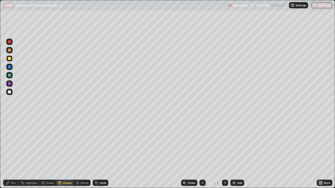
click at [11, 92] on div at bounding box center [9, 92] width 6 height 6
click at [13, 153] on div "Pen" at bounding box center [13, 183] width 5 height 3
click at [10, 61] on div at bounding box center [9, 58] width 6 height 6
click at [66, 153] on div "Shapes" at bounding box center [67, 183] width 9 height 3
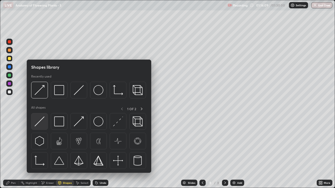
click at [43, 125] on img at bounding box center [40, 122] width 10 height 10
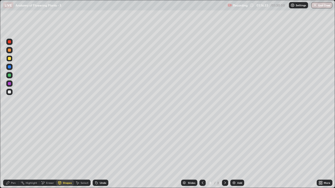
click at [64, 153] on div "Shapes" at bounding box center [67, 183] width 9 height 3
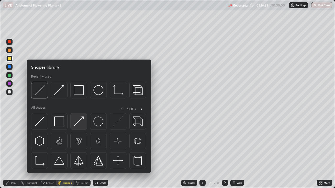
click at [80, 123] on img at bounding box center [79, 122] width 10 height 10
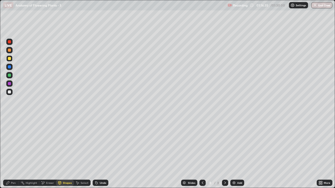
click at [15, 153] on div "Pen" at bounding box center [13, 183] width 5 height 3
click at [16, 153] on div "Pen" at bounding box center [11, 183] width 16 height 6
click at [9, 92] on div at bounding box center [9, 91] width 3 height 3
click at [3, 139] on div "Erase all" at bounding box center [9, 93] width 13 height 167
click at [3, 144] on div "Erase all" at bounding box center [9, 93] width 13 height 167
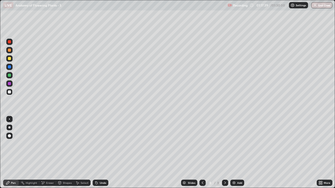
click at [52, 153] on div "Eraser" at bounding box center [50, 183] width 8 height 3
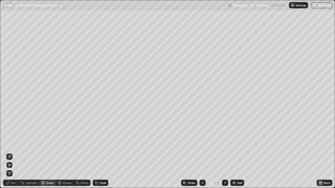
click at [15, 153] on div "Pen" at bounding box center [13, 183] width 5 height 3
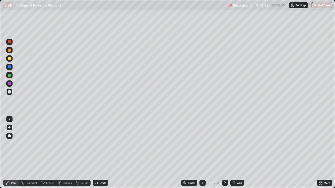
click at [49, 153] on div "Eraser" at bounding box center [50, 183] width 8 height 3
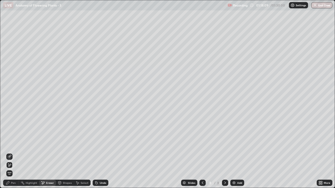
click at [65, 153] on div "Shapes" at bounding box center [67, 183] width 9 height 3
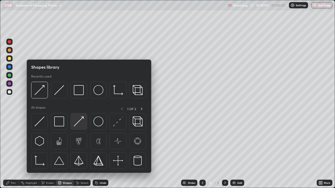
click at [79, 125] on img at bounding box center [79, 122] width 10 height 10
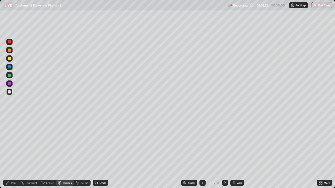
click at [9, 59] on div at bounding box center [9, 58] width 3 height 3
click at [14, 153] on div "Pen" at bounding box center [13, 183] width 5 height 3
click at [9, 92] on div at bounding box center [9, 91] width 3 height 3
click at [10, 84] on div at bounding box center [9, 83] width 3 height 3
click at [16, 153] on div "Pen" at bounding box center [11, 183] width 16 height 6
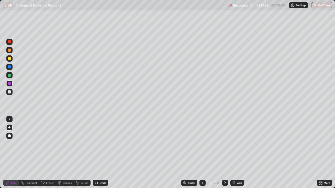
click at [9, 50] on div at bounding box center [9, 50] width 3 height 3
click at [10, 92] on div at bounding box center [9, 91] width 3 height 3
click at [66, 153] on div "Shapes" at bounding box center [67, 183] width 9 height 3
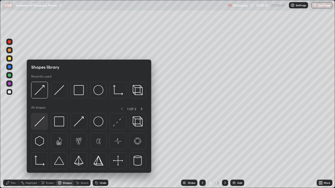
click at [42, 123] on img at bounding box center [40, 122] width 10 height 10
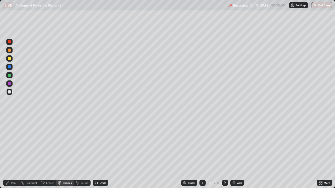
click at [13, 153] on div "Pen" at bounding box center [13, 183] width 5 height 3
click at [10, 61] on div at bounding box center [9, 58] width 6 height 6
click at [10, 93] on div at bounding box center [9, 91] width 3 height 3
click at [13, 153] on div "Pen" at bounding box center [13, 183] width 5 height 3
click at [9, 50] on div at bounding box center [9, 50] width 3 height 3
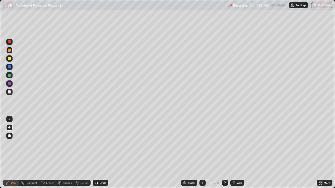
click at [9, 60] on div at bounding box center [9, 58] width 3 height 3
click at [65, 153] on div "Shapes" at bounding box center [67, 183] width 9 height 3
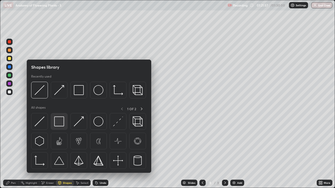
click at [60, 122] on img at bounding box center [59, 122] width 10 height 10
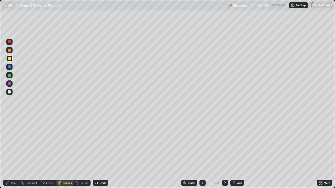
click at [65, 153] on div "Shapes" at bounding box center [67, 183] width 9 height 3
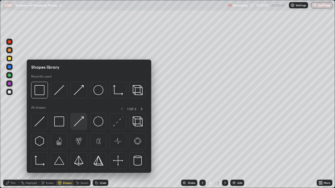
click at [78, 124] on img at bounding box center [79, 122] width 10 height 10
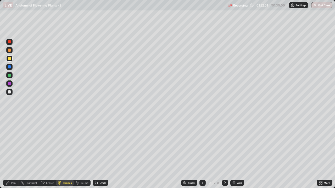
click at [15, 153] on div "Pen" at bounding box center [11, 183] width 16 height 6
click at [15, 153] on div "Pen" at bounding box center [13, 183] width 5 height 3
click at [11, 85] on div at bounding box center [9, 84] width 6 height 6
click at [9, 153] on icon at bounding box center [8, 183] width 4 height 4
click at [9, 59] on div at bounding box center [9, 58] width 3 height 3
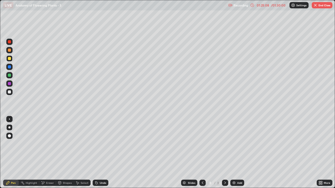
click at [224, 153] on icon at bounding box center [225, 183] width 4 height 4
click at [234, 153] on img at bounding box center [234, 183] width 4 height 4
click at [9, 50] on div at bounding box center [9, 50] width 3 height 3
click at [10, 59] on div at bounding box center [9, 58] width 3 height 3
click at [66, 153] on div "Shapes" at bounding box center [67, 183] width 9 height 3
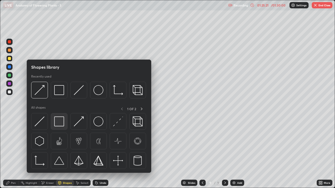
click at [59, 123] on img at bounding box center [59, 122] width 10 height 10
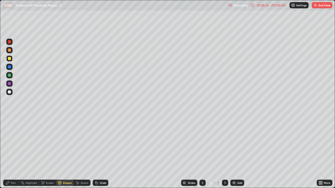
click at [65, 153] on div "Shapes" at bounding box center [67, 183] width 9 height 3
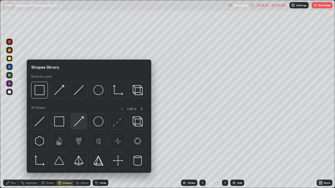
click at [80, 124] on img at bounding box center [79, 122] width 10 height 10
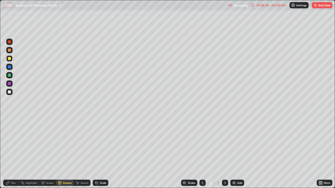
click at [13, 153] on div "Pen" at bounding box center [13, 183] width 5 height 3
click at [9, 50] on div at bounding box center [9, 50] width 3 height 3
click at [10, 59] on div at bounding box center [9, 58] width 3 height 3
click at [13, 153] on div "Pen" at bounding box center [13, 183] width 5 height 3
click at [12, 94] on div at bounding box center [9, 92] width 6 height 6
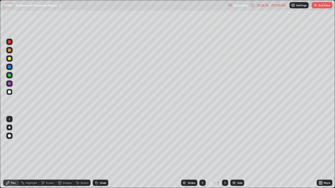
click at [66, 153] on div "Shapes" at bounding box center [67, 183] width 9 height 3
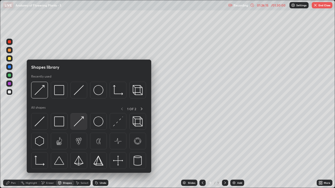
click at [78, 126] on img at bounding box center [79, 122] width 10 height 10
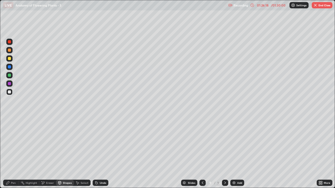
click at [50, 153] on div "Eraser" at bounding box center [50, 183] width 8 height 3
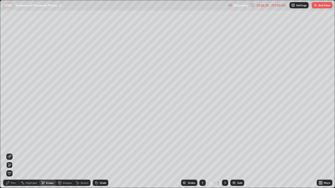
click at [69, 153] on div "Shapes" at bounding box center [67, 183] width 9 height 3
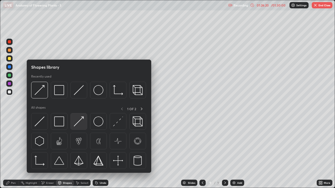
click at [80, 124] on img at bounding box center [79, 122] width 10 height 10
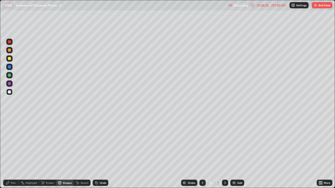
click at [14, 153] on div "Pen" at bounding box center [13, 183] width 5 height 3
click at [49, 153] on div "Eraser" at bounding box center [50, 183] width 8 height 3
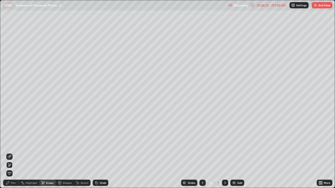
click at [66, 153] on div "Shapes" at bounding box center [67, 183] width 9 height 3
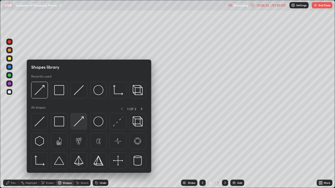
click at [84, 124] on div at bounding box center [78, 121] width 17 height 17
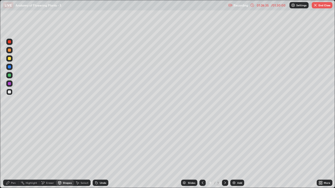
click at [13, 153] on div "Pen" at bounding box center [13, 183] width 5 height 3
click at [13, 153] on div "Pen" at bounding box center [11, 183] width 16 height 6
click at [64, 153] on div "Shapes" at bounding box center [67, 183] width 9 height 3
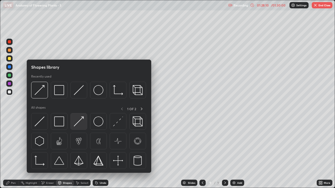
click at [79, 126] on img at bounding box center [79, 122] width 10 height 10
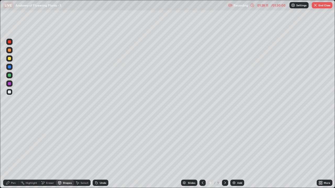
click at [14, 153] on div "Pen" at bounding box center [13, 183] width 5 height 3
click at [9, 92] on div at bounding box center [9, 91] width 3 height 3
click at [9, 93] on div at bounding box center [9, 91] width 3 height 3
click at [49, 153] on div "Eraser" at bounding box center [50, 183] width 8 height 3
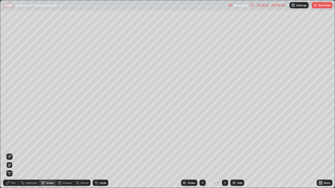
click at [10, 153] on icon at bounding box center [9, 156] width 3 height 3
click at [12, 153] on div "Pen" at bounding box center [13, 183] width 5 height 3
click at [13, 153] on div "Pen" at bounding box center [13, 183] width 5 height 3
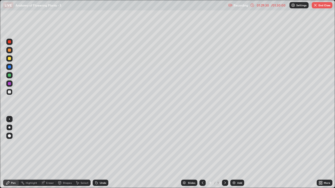
click at [10, 92] on div at bounding box center [9, 91] width 3 height 3
click at [9, 58] on div at bounding box center [9, 58] width 3 height 3
click at [13, 153] on div "Pen" at bounding box center [13, 183] width 5 height 3
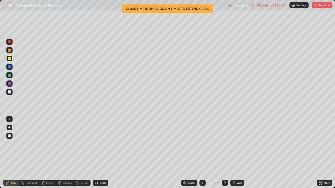
click at [10, 93] on div at bounding box center [9, 91] width 3 height 3
click at [10, 59] on div at bounding box center [9, 58] width 3 height 3
click at [10, 50] on div at bounding box center [9, 50] width 3 height 3
click at [13, 153] on div "Pen" at bounding box center [13, 183] width 5 height 3
click at [10, 59] on div at bounding box center [9, 58] width 3 height 3
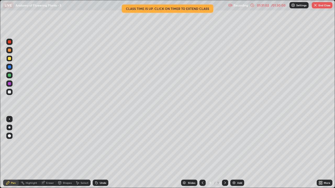
click at [64, 153] on div "Shapes" at bounding box center [65, 183] width 18 height 6
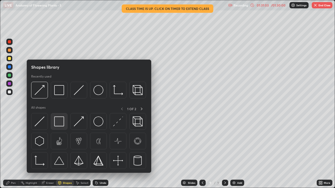
click at [57, 121] on img at bounding box center [59, 122] width 10 height 10
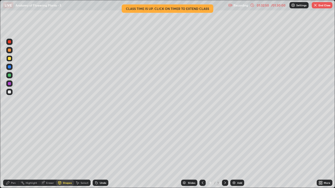
click at [204, 153] on div at bounding box center [202, 183] width 6 height 6
click at [49, 153] on div "Eraser" at bounding box center [50, 183] width 8 height 3
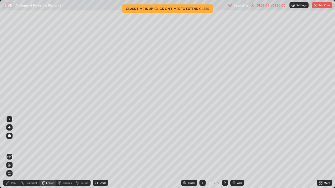
click at [11, 153] on div "Pen" at bounding box center [13, 183] width 5 height 3
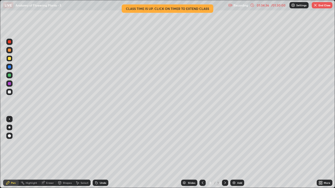
click at [316, 7] on img "button" at bounding box center [315, 5] width 4 height 4
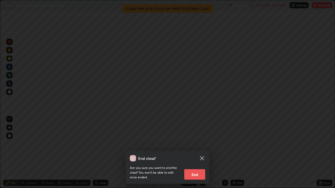
click at [198, 153] on button "End" at bounding box center [194, 174] width 21 height 10
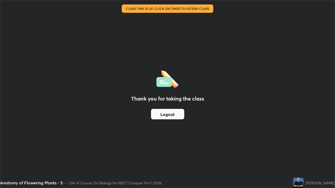
click at [172, 113] on button "Logout" at bounding box center [167, 114] width 33 height 10
